Goal: Task Accomplishment & Management: Manage account settings

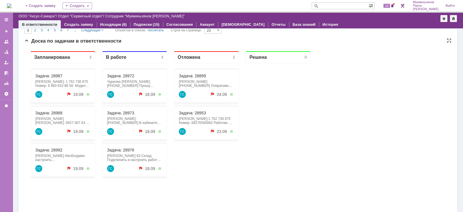
click at [50, 146] on div "Задача: 28992 [PERSON_NAME] Необходимо настроить эл.почту [DOMAIN_NAME][EMAIL_A…" at bounding box center [62, 160] width 65 height 34
click at [50, 149] on link "Задача: 28992" at bounding box center [48, 149] width 27 height 5
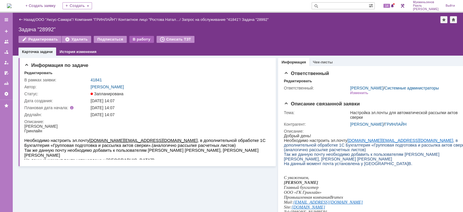
click at [130, 39] on div "В работу" at bounding box center [141, 39] width 25 height 7
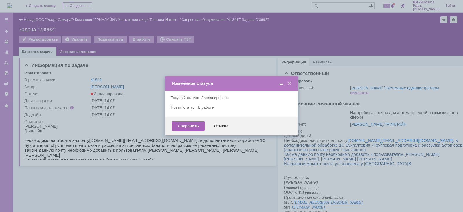
click at [184, 121] on div "Сохранить" at bounding box center [188, 125] width 33 height 9
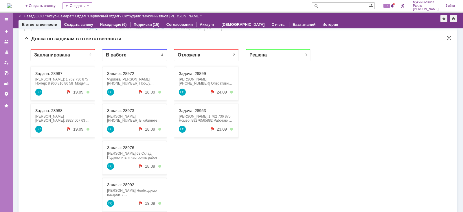
scroll to position [388, 0]
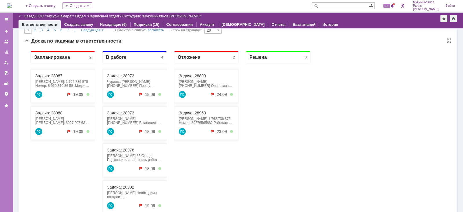
click at [52, 112] on link "Задача: 28988" at bounding box center [48, 112] width 27 height 5
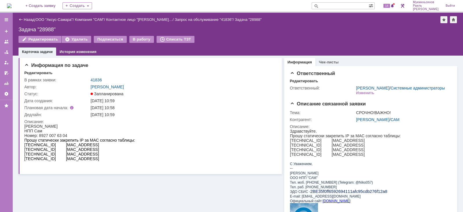
click at [132, 35] on div "Назад | ООО "Аксус-Самара" / Компания "САМ" / Контактное лицо "[PERSON_NAME]… /…" at bounding box center [238, 34] width 450 height 43
click at [135, 41] on div "В работу" at bounding box center [141, 39] width 25 height 7
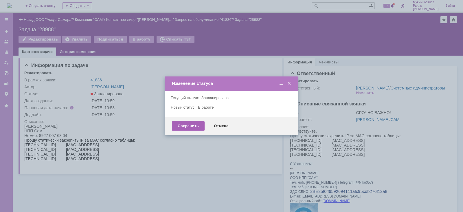
click at [185, 128] on div "Сохранить" at bounding box center [188, 125] width 33 height 9
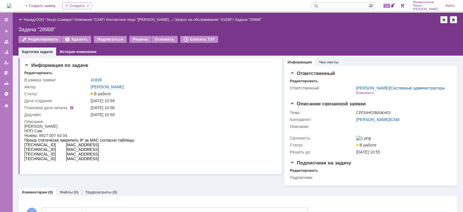
click at [12, 5] on img at bounding box center [9, 5] width 5 height 5
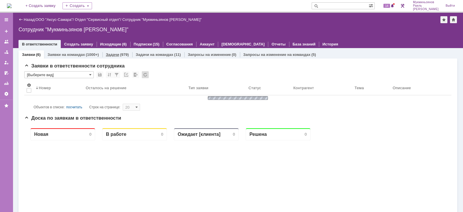
click at [112, 53] on link "Задачи" at bounding box center [112, 54] width 13 height 4
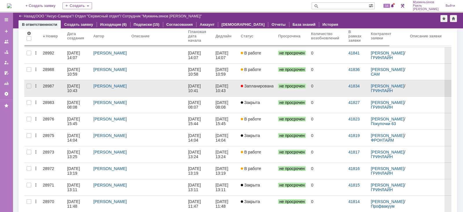
click at [124, 92] on div "[PERSON_NAME]" at bounding box center [110, 88] width 38 height 16
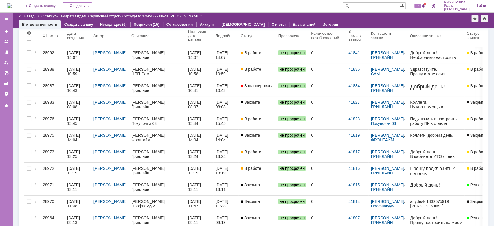
click at [182, 90] on div "Гринлайн" at bounding box center [157, 90] width 52 height 5
click at [209, 84] on link "[DATE] 10:41" at bounding box center [199, 88] width 27 height 16
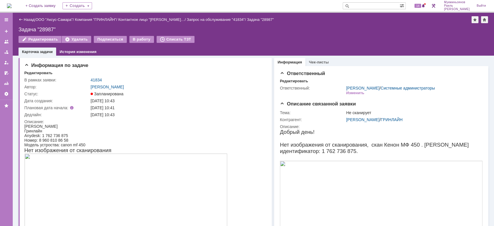
click at [134, 35] on div "Назад | ООО "Аксус-Самара" / Компания "ГРИНЛАЙН" / Контактное лицо "[PERSON_NAM…" at bounding box center [253, 34] width 481 height 43
click at [140, 36] on div "В работу" at bounding box center [141, 39] width 25 height 7
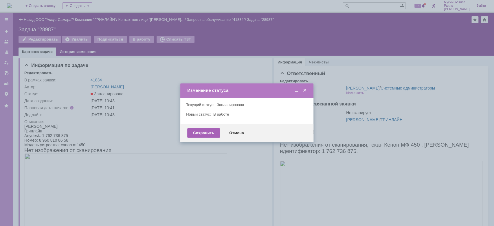
click at [208, 132] on div "Сохранить" at bounding box center [203, 132] width 33 height 9
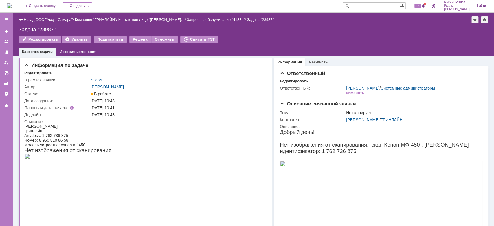
click at [335, 23] on div "Назад | ООО "Аксус-Самара" / Компания "ГРИНЛАЙН" / Контактное лицо "[PERSON_NAM…" at bounding box center [253, 19] width 469 height 7
click at [12, 4] on img at bounding box center [9, 5] width 5 height 5
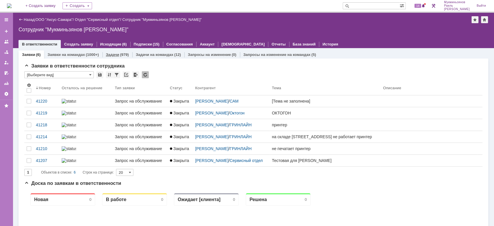
click at [120, 56] on div "(979)" at bounding box center [124, 54] width 9 height 4
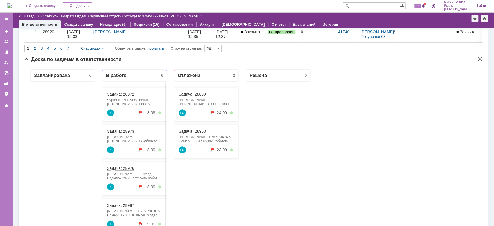
click at [122, 169] on link "Задача: 28976" at bounding box center [120, 168] width 27 height 5
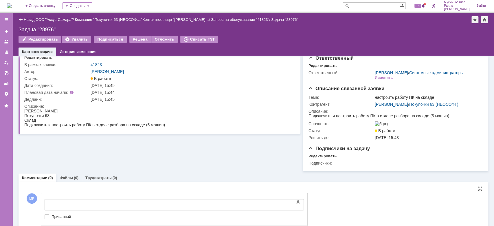
click at [134, 199] on body at bounding box center [91, 204] width 87 height 10
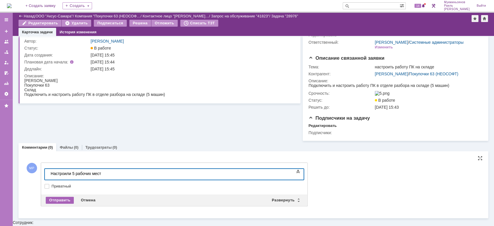
click at [60, 203] on div "Отправить" at bounding box center [60, 199] width 28 height 7
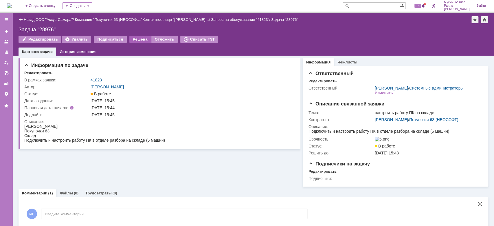
click at [137, 37] on div "Решена" at bounding box center [140, 39] width 22 height 7
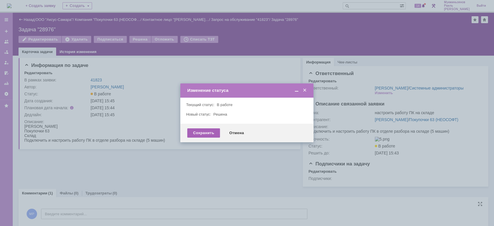
click at [203, 131] on div "Сохранить" at bounding box center [203, 132] width 33 height 9
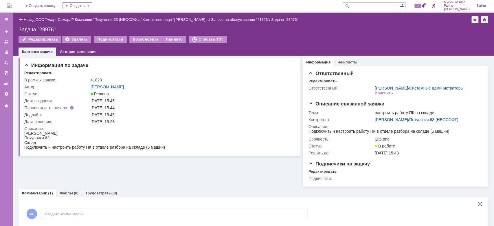
click at [12, 4] on img at bounding box center [9, 5] width 5 height 5
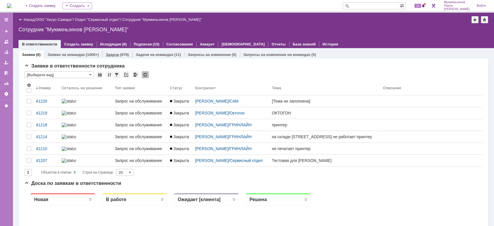
click at [117, 52] on link "Задачи" at bounding box center [112, 54] width 13 height 4
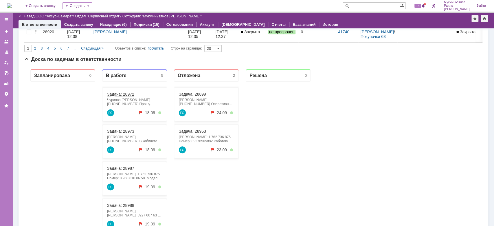
click at [125, 94] on link "Задача: 28972" at bounding box center [120, 94] width 27 height 5
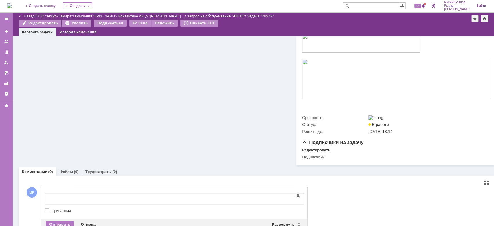
click at [126, 195] on div at bounding box center [92, 197] width 82 height 5
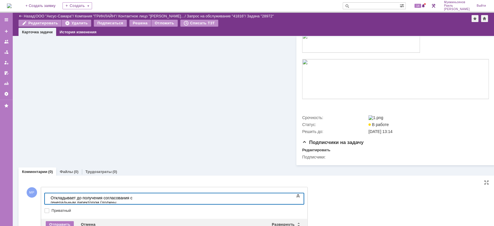
scroll to position [169, 0]
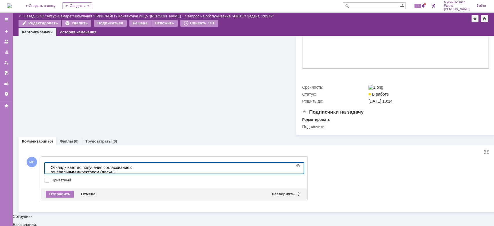
click at [76, 163] on body "Откладывает до получения согласования с генеральным директором (должны прислать…" at bounding box center [91, 171] width 87 height 19
click at [69, 196] on div "Отправить" at bounding box center [60, 193] width 28 height 7
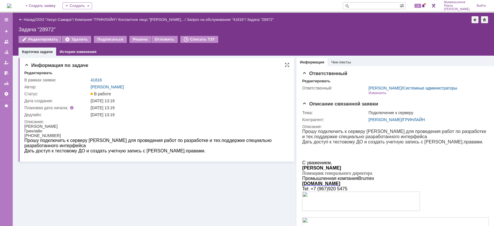
scroll to position [0, 0]
click at [157, 39] on div "Отложить" at bounding box center [164, 39] width 26 height 7
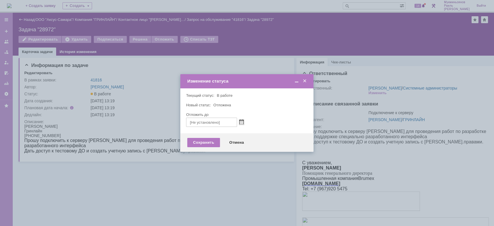
click at [241, 121] on span at bounding box center [241, 122] width 4 height 5
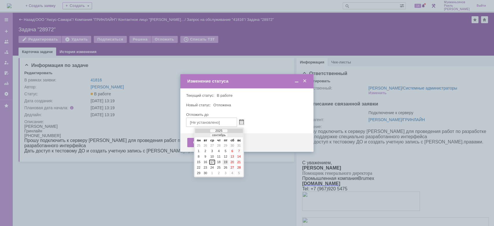
click at [224, 161] on div "19" at bounding box center [225, 161] width 6 height 5
type input "[DATE] 15:33"
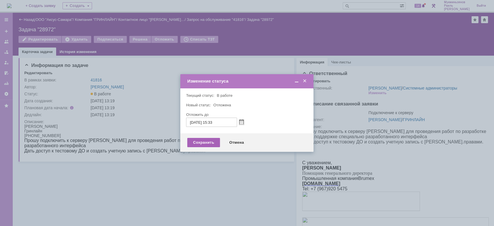
click at [206, 144] on div "Сохранить" at bounding box center [203, 142] width 33 height 9
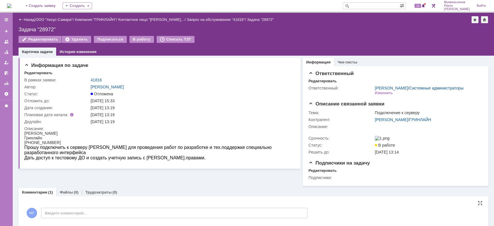
click at [12, 4] on img at bounding box center [9, 5] width 5 height 5
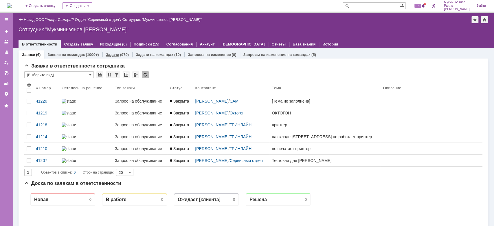
click at [110, 50] on div "Задачи (979)" at bounding box center [117, 54] width 30 height 8
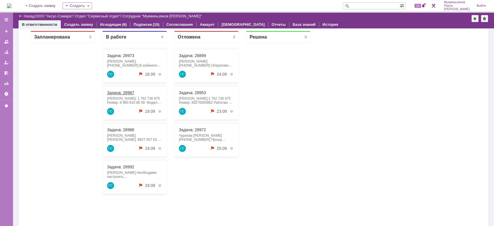
click at [117, 91] on link "Задача: 28987" at bounding box center [120, 92] width 27 height 5
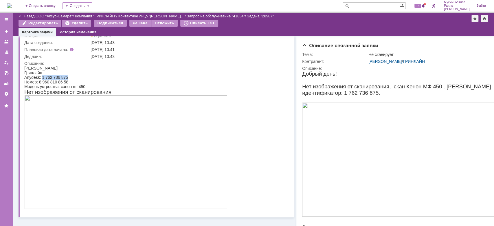
drag, startPoint x: 43, startPoint y: 75, endPoint x: 74, endPoint y: 76, distance: 31.8
click at [74, 76] on div "Anydesk: 1 762 736 875" at bounding box center [125, 77] width 203 height 5
copy div "1 762 736 875"
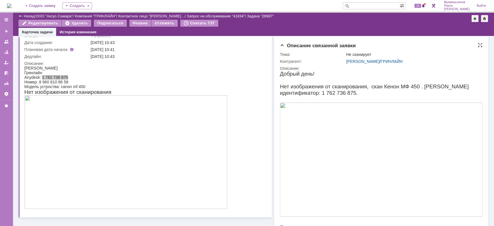
click at [447, 59] on div "[PERSON_NAME] / [PERSON_NAME]" at bounding box center [413, 61] width 135 height 5
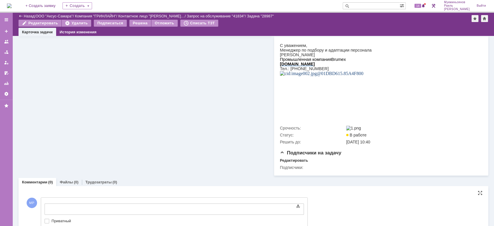
click at [108, 208] on div at bounding box center [92, 208] width 82 height 5
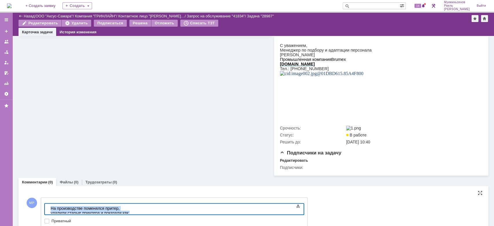
drag, startPoint x: 163, startPoint y: 206, endPoint x: 15, endPoint y: 217, distance: 148.4
click at [48, 211] on html "​На производстве поменялся притер, удалили старые принтера и показали как скани…" at bounding box center [91, 212] width 87 height 19
copy div "​На производстве поменялся притер, удалили старые принтера и показали как скани…"
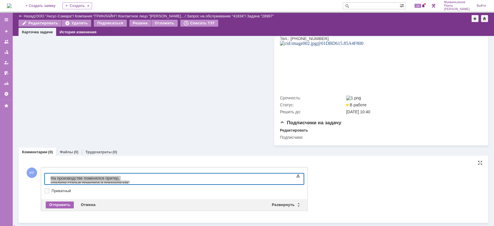
click at [58, 208] on div "Отправить" at bounding box center [60, 204] width 28 height 7
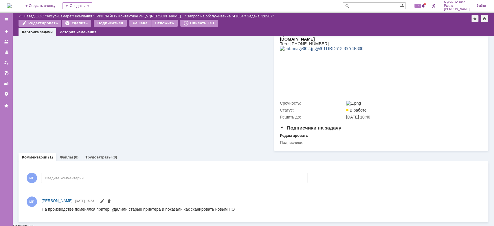
click at [100, 158] on link "Трудозатраты" at bounding box center [98, 157] width 26 height 4
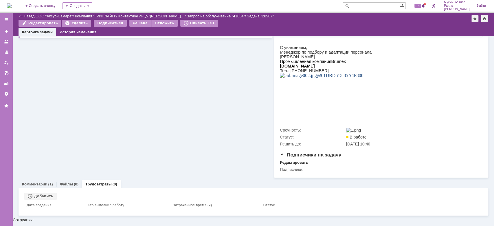
scroll to position [211, 0]
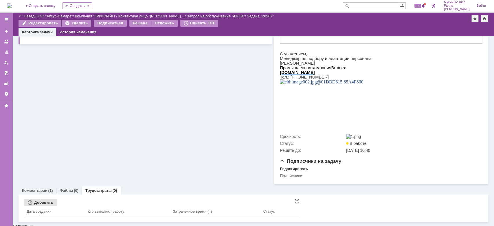
click at [47, 202] on div "Добавить" at bounding box center [40, 202] width 32 height 7
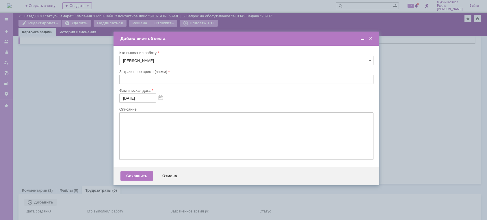
click at [181, 77] on input "text" at bounding box center [246, 79] width 254 height 9
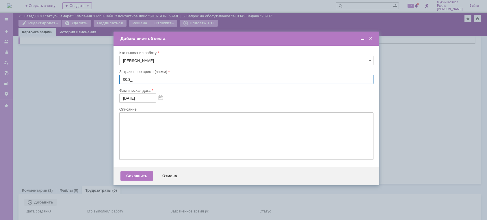
type input "00:30"
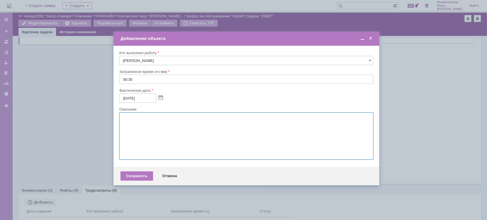
click at [172, 128] on textarea at bounding box center [246, 135] width 254 height 47
paste textarea "​На производстве поменялся притер, удалили старые принтера и показали как скани…"
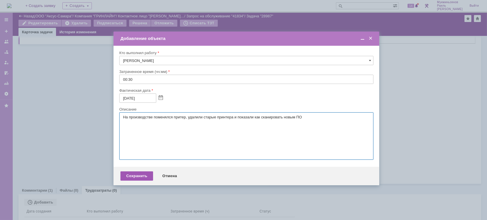
type textarea "​На производстве поменялся притер, удалили старые принтера и показали как скани…"
click at [141, 180] on div "Сохранить" at bounding box center [137, 175] width 33 height 9
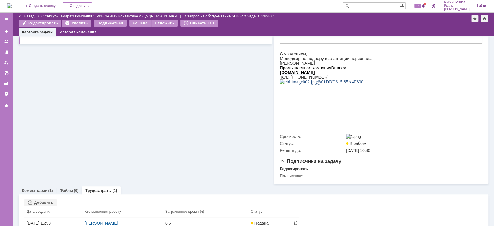
scroll to position [0, 0]
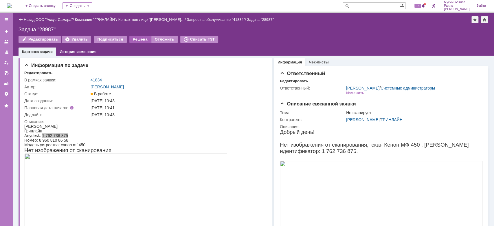
click at [131, 41] on div "Решена" at bounding box center [140, 39] width 22 height 7
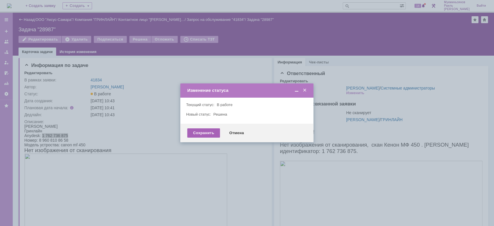
click at [205, 134] on div "Сохранить" at bounding box center [203, 132] width 33 height 9
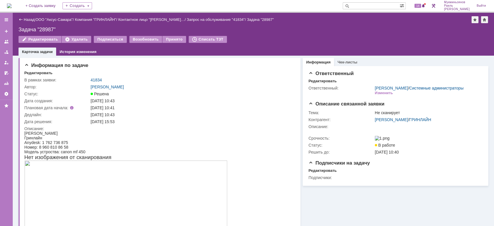
click at [10, 8] on img at bounding box center [9, 5] width 5 height 5
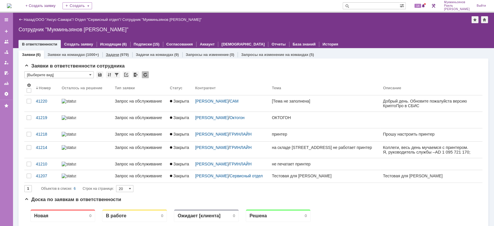
click at [120, 55] on div "(979)" at bounding box center [124, 54] width 9 height 4
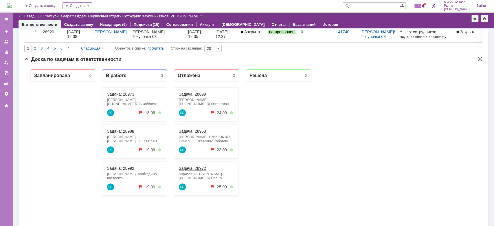
click at [199, 169] on link "Задача: 28972" at bounding box center [192, 168] width 27 height 5
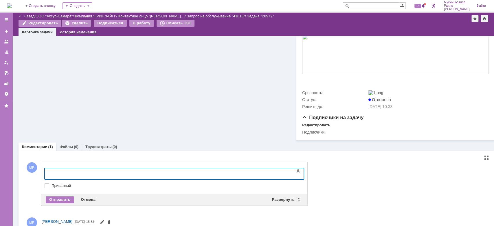
click at [133, 173] on div at bounding box center [92, 172] width 82 height 5
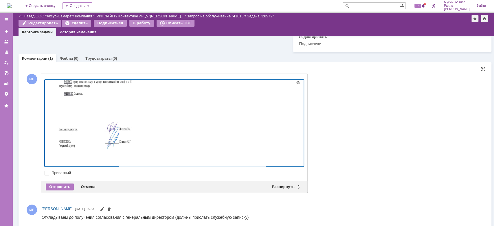
scroll to position [270, 0]
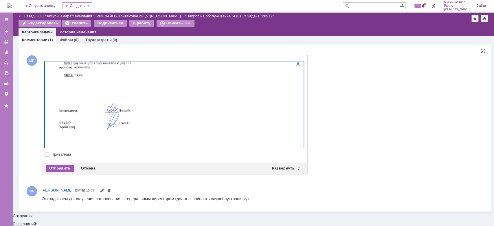
click at [54, 171] on div "Отправить" at bounding box center [60, 168] width 28 height 7
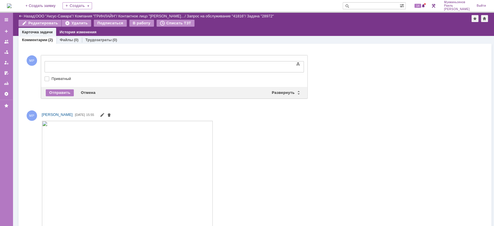
scroll to position [0, 0]
click at [95, 66] on div at bounding box center [92, 66] width 82 height 5
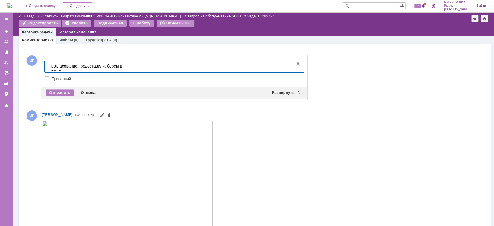
click at [67, 98] on div "Отправить Отмена Развернуть Свернуть" at bounding box center [174, 93] width 266 height 12
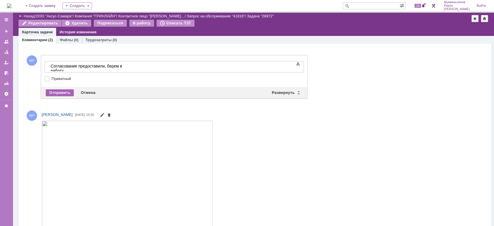
click at [66, 96] on div "Отправить" at bounding box center [60, 92] width 28 height 7
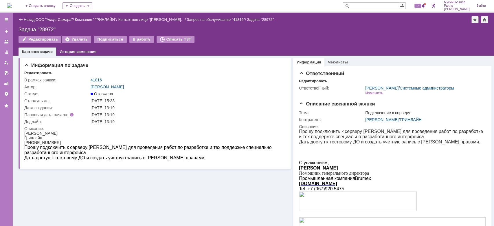
click at [238, 200] on div "Информация по задаче Редактировать В рамках заявки: 41816 Автор: [PERSON_NAME]:…" at bounding box center [155, 189] width 272 height 267
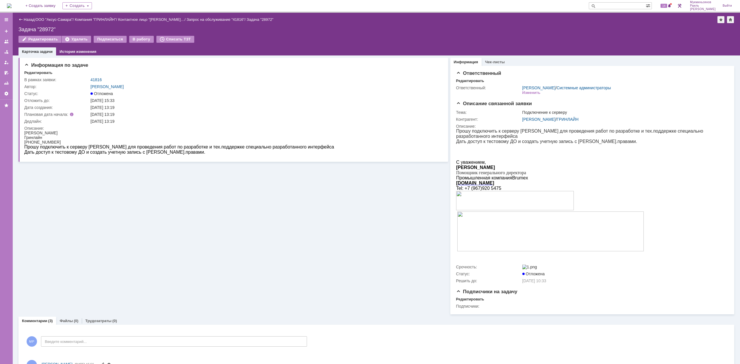
click at [12, 6] on img at bounding box center [9, 5] width 5 height 5
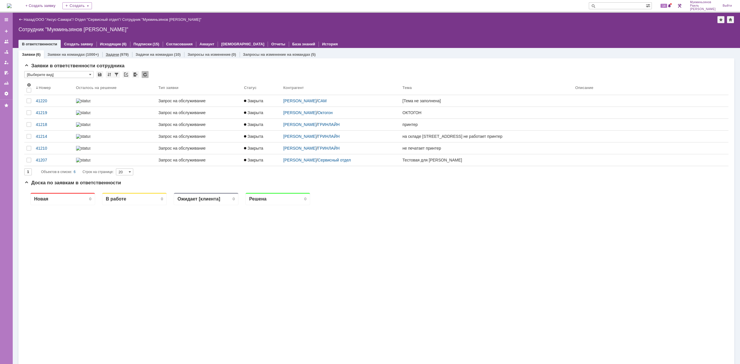
click at [125, 53] on div "(979)" at bounding box center [124, 54] width 9 height 4
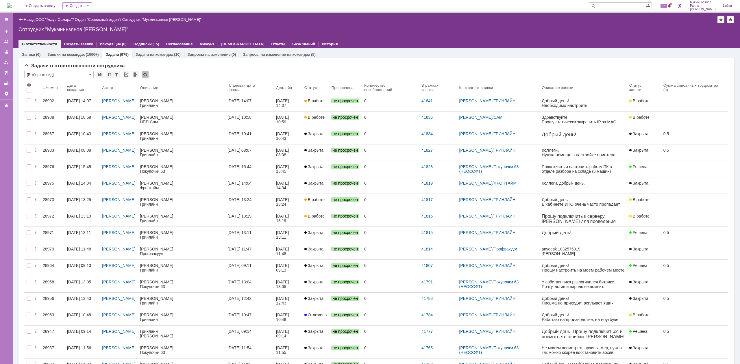
click at [462, 35] on div "Назад | ООО "Аксус-Самара" / Отдел "Сервисный отдел" / Сотрудник "Мукминьзянов …" at bounding box center [376, 30] width 727 height 35
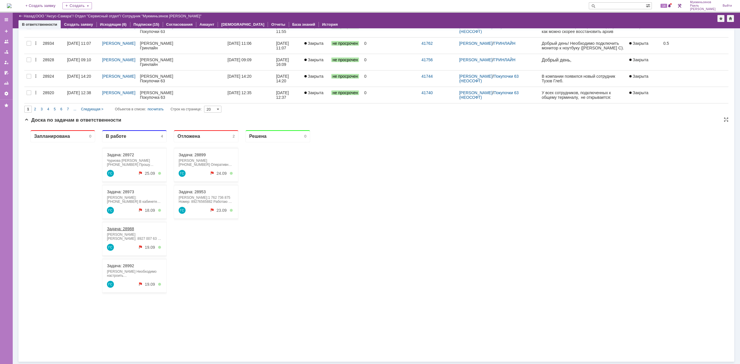
click at [123, 211] on link "Задача: 28988" at bounding box center [120, 229] width 27 height 5
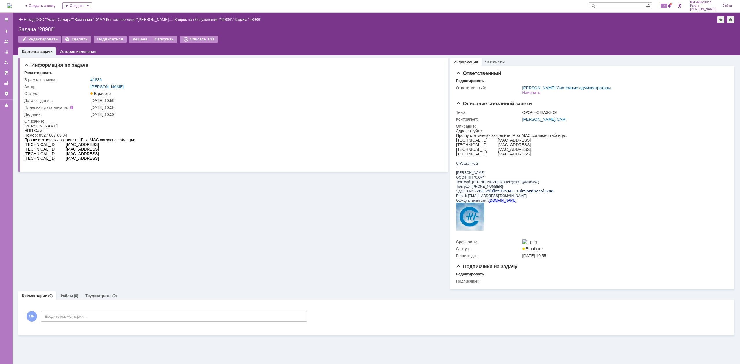
drag, startPoint x: 102, startPoint y: 160, endPoint x: 20, endPoint y: 125, distance: 89.1
click at [24, 125] on html "[PERSON_NAME] НПП Сам Номер: 8927 007 63 04 Прошу статически закрепить IP за MA…" at bounding box center [231, 145] width 415 height 42
click at [119, 156] on div "[TECHNICAL_ID] [MAC_ADDRESS]" at bounding box center [79, 158] width 111 height 5
click at [462, 93] on div "Изменить" at bounding box center [531, 93] width 18 height 5
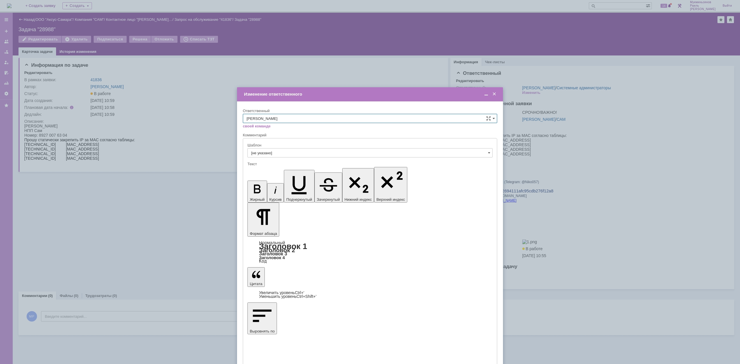
click at [356, 117] on input "[PERSON_NAME]" at bounding box center [370, 118] width 254 height 9
click at [274, 194] on div "[PERSON_NAME]" at bounding box center [370, 195] width 254 height 9
type input "[PERSON_NAME]"
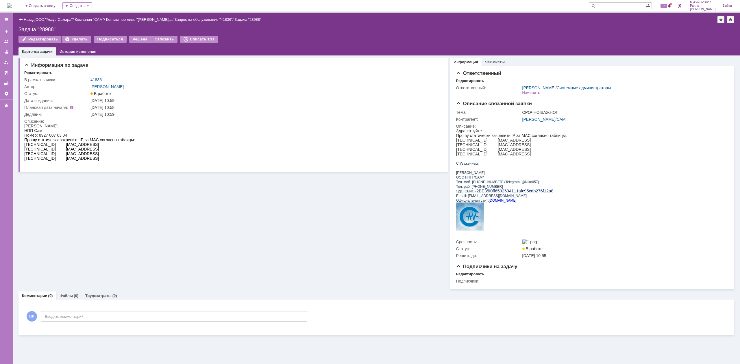
click at [12, 4] on img at bounding box center [9, 5] width 5 height 5
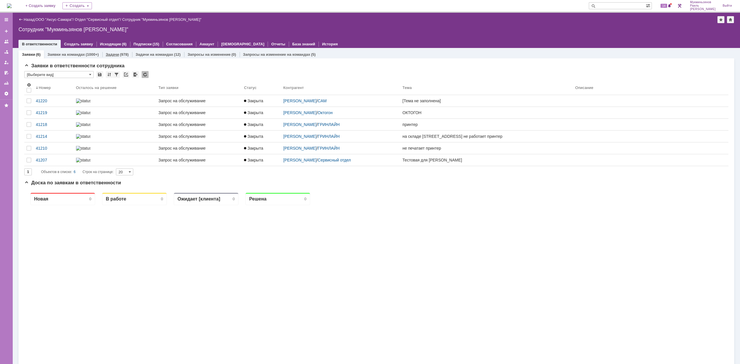
click at [111, 54] on link "Задачи" at bounding box center [112, 54] width 13 height 4
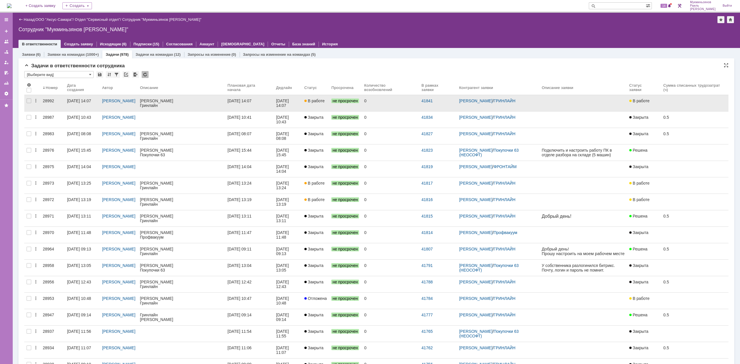
click at [249, 104] on link "[DATE] 14:07" at bounding box center [249, 103] width 49 height 16
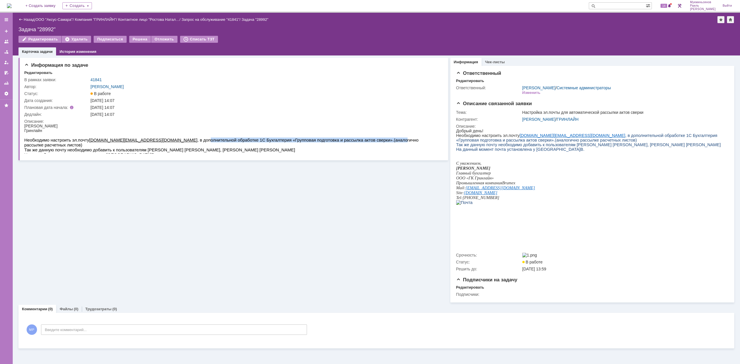
drag, startPoint x: 134, startPoint y: 139, endPoint x: 314, endPoint y: 138, distance: 179.6
click at [314, 138] on span "[DOMAIN_NAME][EMAIL_ADDRESS][DOMAIN_NAME] , в дополнительной обработке 1С Бухга…" at bounding box center [221, 143] width 394 height 10
click at [301, 211] on div "Информация по задаче Редактировать В рамках заявки: 41841 Автор: [PERSON_NAME]:…" at bounding box center [234, 179] width 430 height 247
click at [12, 8] on img at bounding box center [9, 5] width 5 height 5
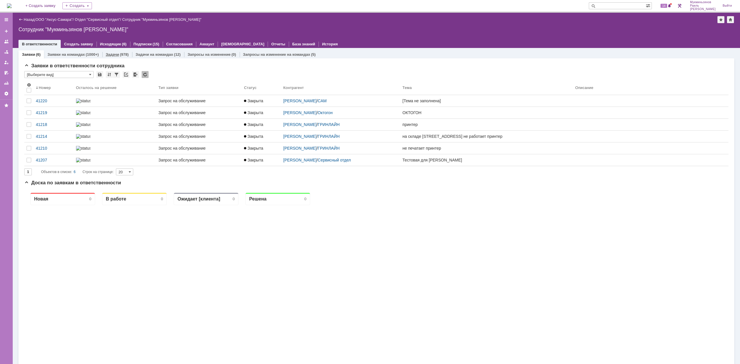
click at [123, 57] on div "Задачи (978)" at bounding box center [117, 54] width 30 height 8
